Goal: Task Accomplishment & Management: Manage account settings

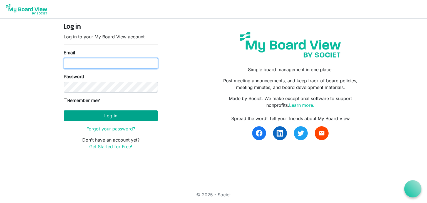
type input "[EMAIL_ADDRESS][DOMAIN_NAME]"
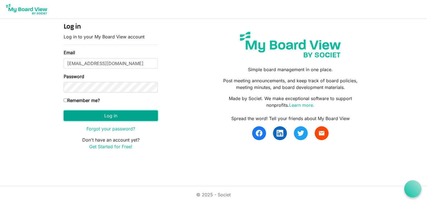
click at [93, 119] on button "Log in" at bounding box center [111, 115] width 94 height 11
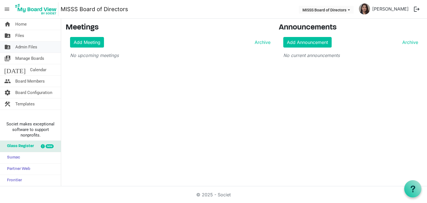
click at [29, 46] on span "Admin Files" at bounding box center [26, 46] width 22 height 11
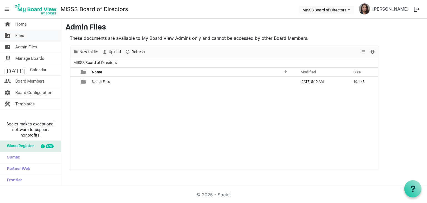
click at [20, 35] on span "Files" at bounding box center [19, 35] width 9 height 11
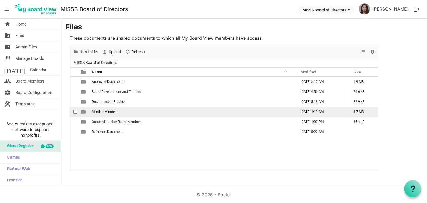
click at [110, 110] on span "Meeting Minutes" at bounding box center [104, 112] width 25 height 4
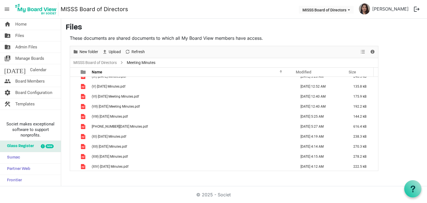
scroll to position [46, 0]
click at [107, 54] on span "Upload" at bounding box center [105, 51] width 7 height 7
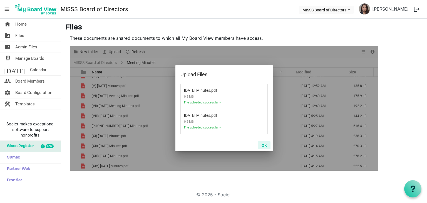
click at [267, 143] on button "OK" at bounding box center [264, 145] width 13 height 8
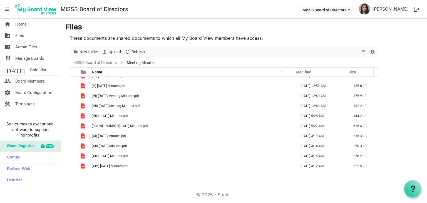
scroll to position [66, 0]
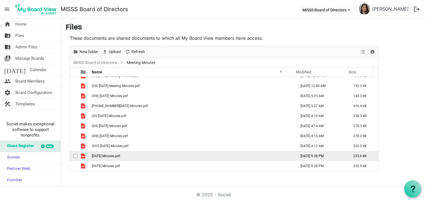
click at [106, 157] on span "2025-06-06 Minutes.pdf" at bounding box center [106, 156] width 28 height 4
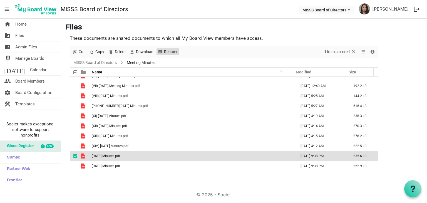
click at [172, 52] on span "Rename" at bounding box center [171, 51] width 15 height 7
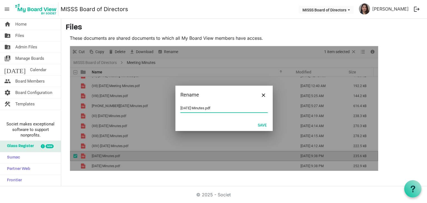
click at [183, 107] on input "2025-06-06 Minutes.pdf" at bounding box center [223, 108] width 87 height 8
drag, startPoint x: 188, startPoint y: 108, endPoint x: 177, endPoint y: 108, distance: 11.4
click at [177, 108] on div "(XV) 2025-06-06 Minutes.pdf" at bounding box center [223, 111] width 97 height 15
click at [266, 124] on button "Save" at bounding box center [262, 125] width 16 height 8
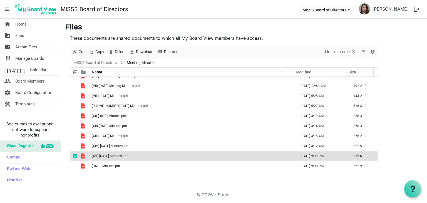
click at [95, 183] on div "home Home folder_shared Files folder_shared Admin Files switch_account Manage B…" at bounding box center [213, 103] width 427 height 168
click at [74, 154] on span "checkbox" at bounding box center [75, 156] width 4 height 4
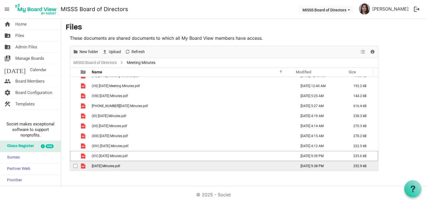
click at [76, 164] on span "checkbox" at bounding box center [75, 166] width 4 height 4
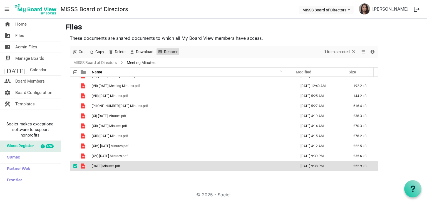
click at [170, 51] on span "Rename" at bounding box center [171, 51] width 15 height 7
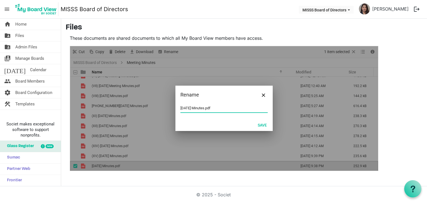
click at [180, 107] on input "2025-07-18 Minutes.pdf" at bounding box center [223, 108] width 87 height 8
paste input "(XV)"
type input "(XVI) 2025-07-18 Minutes.pdf"
click at [257, 124] on button "Save" at bounding box center [262, 125] width 16 height 8
